Goal: Task Accomplishment & Management: Manage account settings

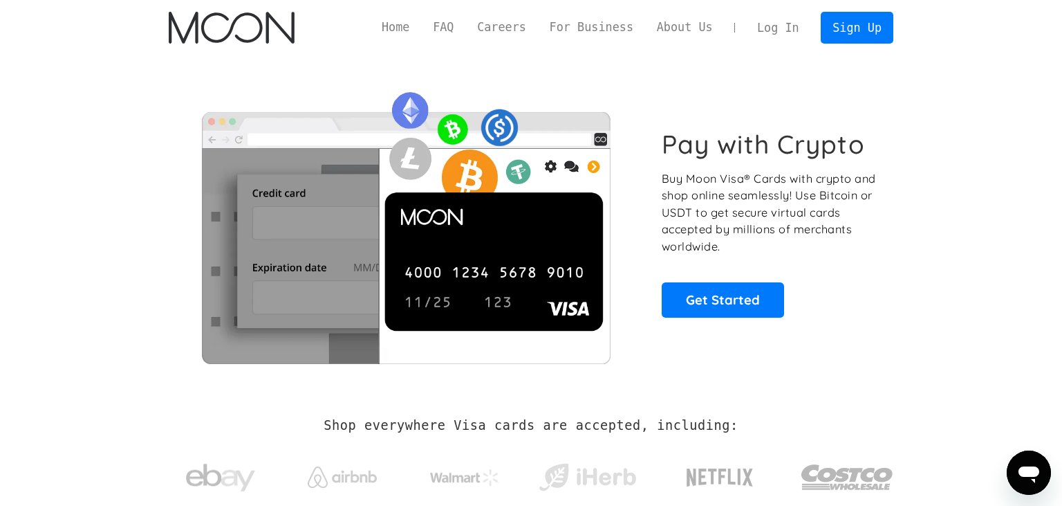
click at [793, 32] on link "Log In" at bounding box center [778, 27] width 65 height 30
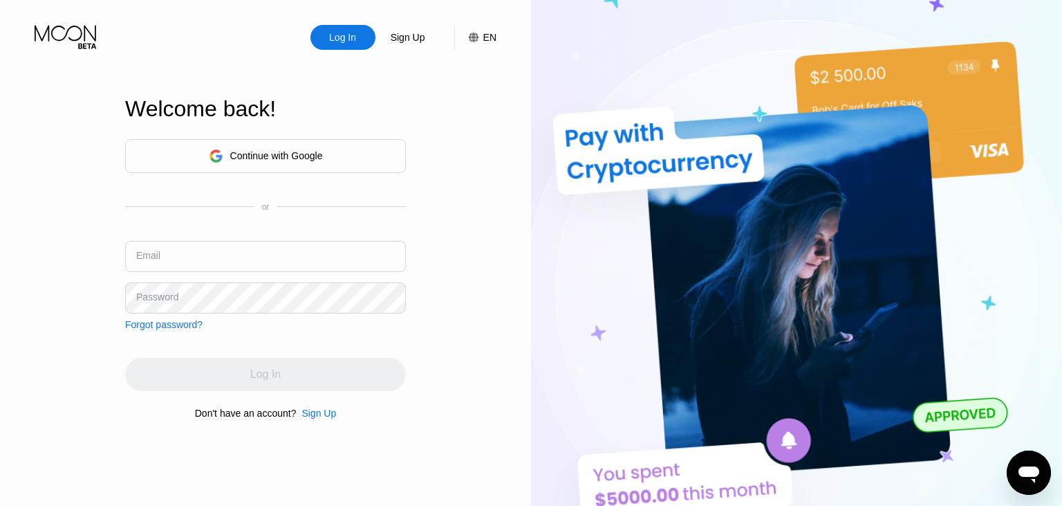
click at [239, 252] on input "text" at bounding box center [265, 256] width 281 height 31
type input "[EMAIL_ADDRESS][DOMAIN_NAME]"
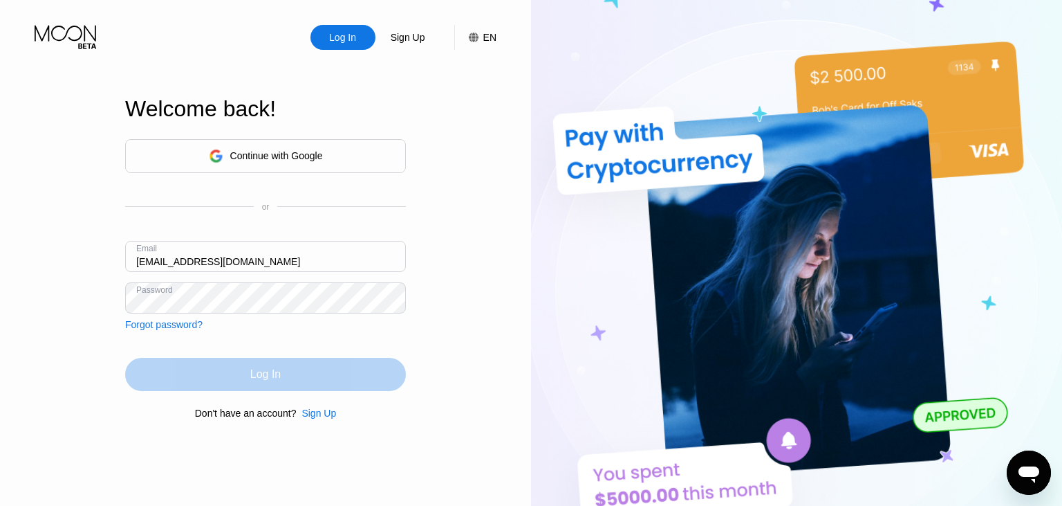
click at [297, 372] on div "Log In" at bounding box center [265, 374] width 281 height 33
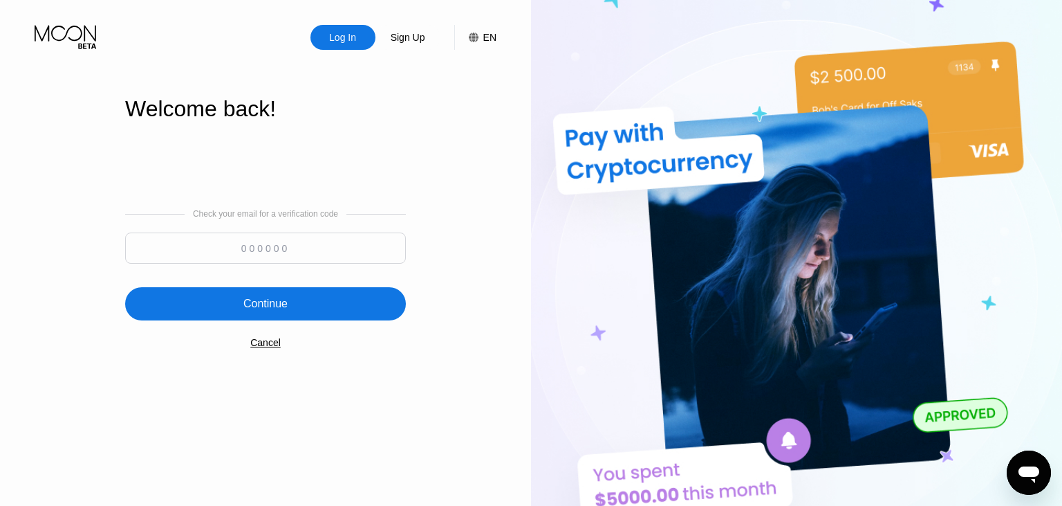
click at [234, 259] on input at bounding box center [265, 247] width 281 height 31
paste input "149272"
type input "149272"
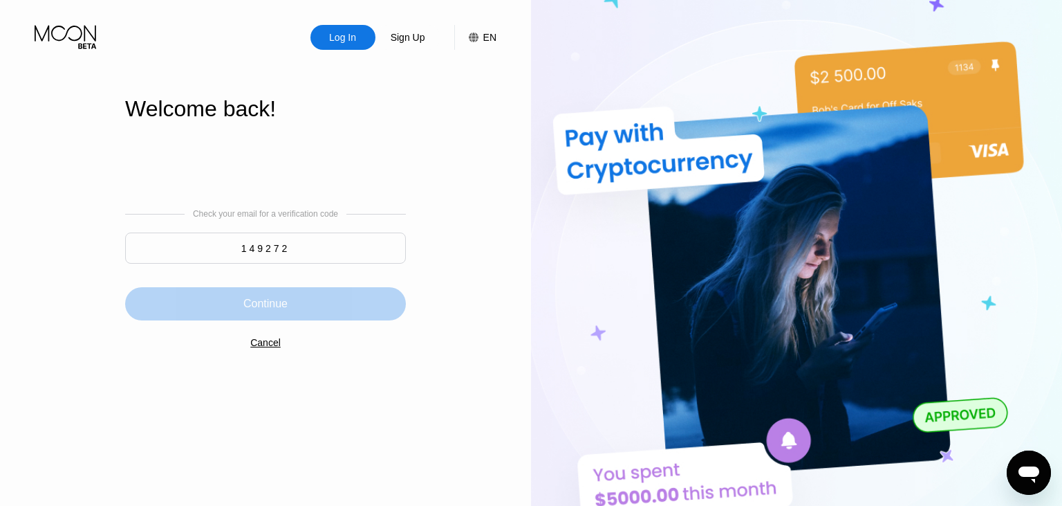
click at [295, 312] on div "Continue" at bounding box center [265, 303] width 281 height 33
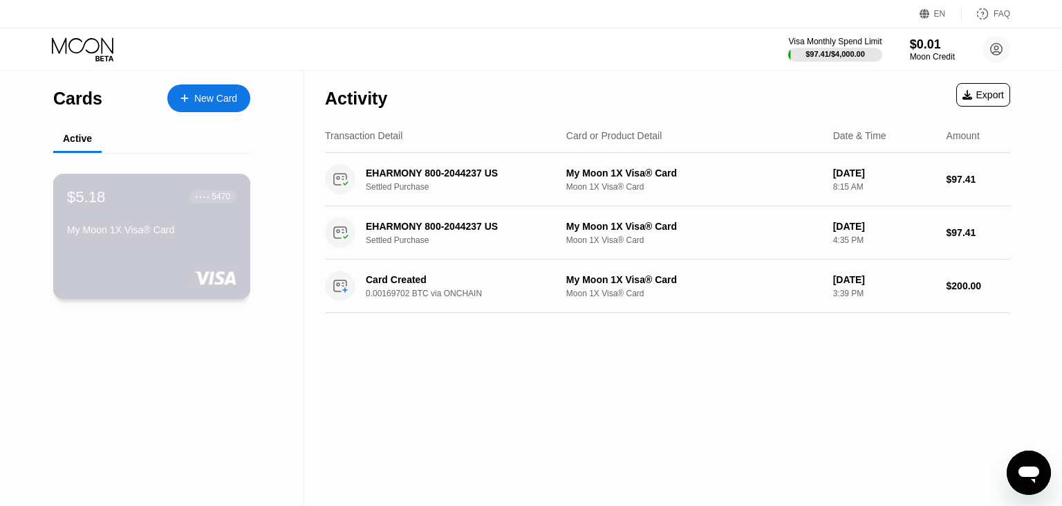
click at [187, 241] on div "My Moon 1X Visa® Card" at bounding box center [151, 232] width 169 height 17
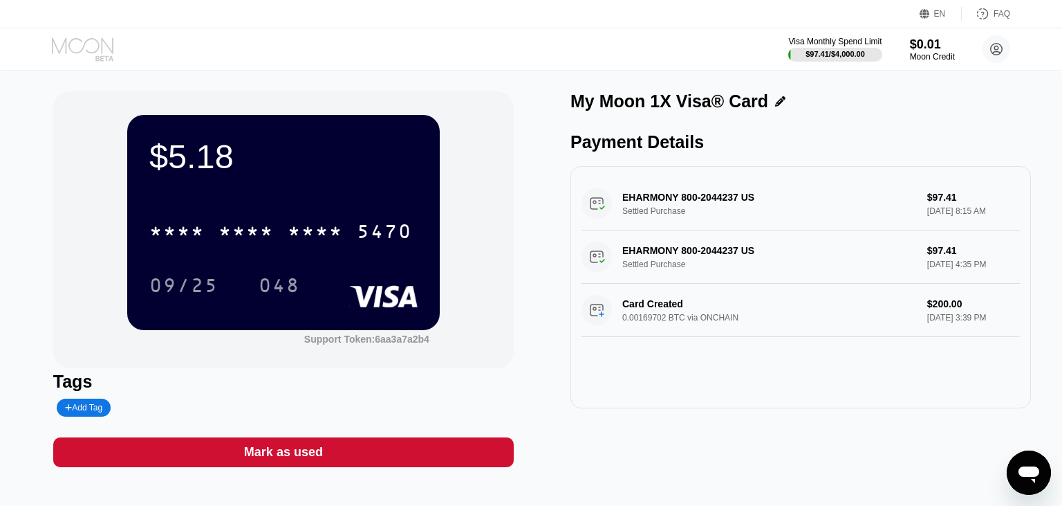
click at [75, 55] on icon at bounding box center [84, 49] width 64 height 24
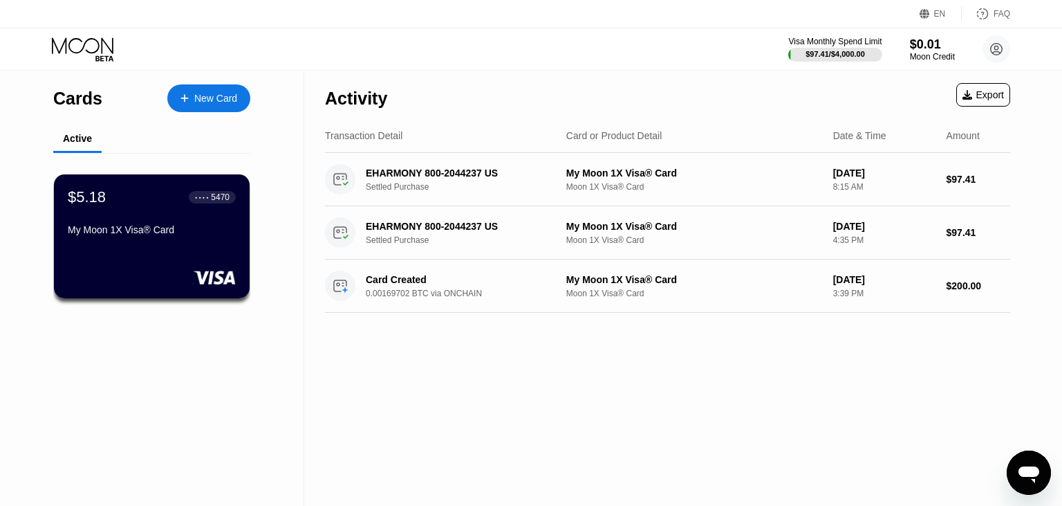
click at [84, 103] on div "Cards" at bounding box center [77, 99] width 49 height 20
click at [90, 98] on div "Cards" at bounding box center [77, 99] width 49 height 20
click at [643, 347] on div "Activity Export Transaction Detail Card or Product Detail Date & Time Amount EH…" at bounding box center [667, 288] width 727 height 435
